Goal: Information Seeking & Learning: Learn about a topic

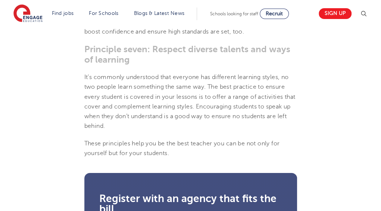
scroll to position [940, 0]
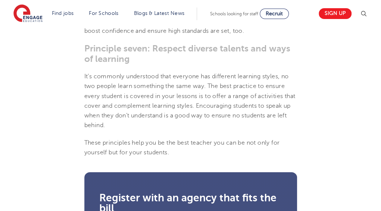
click at [101, 90] on p "It’s commonly understood that everyone has different learning styles, no two pe…" at bounding box center [190, 101] width 213 height 59
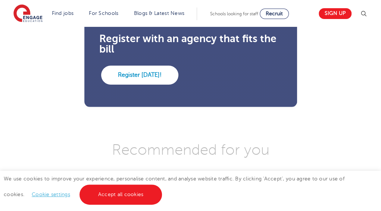
scroll to position [1104, 0]
